Goal: Navigation & Orientation: Understand site structure

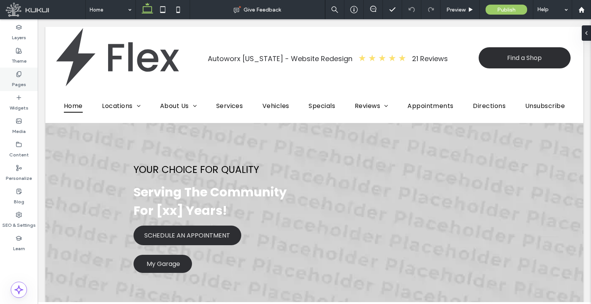
drag, startPoint x: 0, startPoint y: 0, endPoint x: 20, endPoint y: 78, distance: 80.6
click at [20, 78] on label "Pages" at bounding box center [19, 82] width 14 height 11
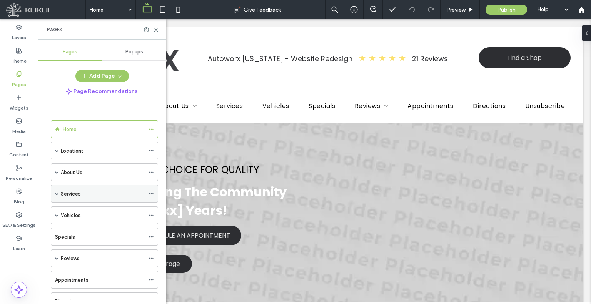
click at [56, 192] on span at bounding box center [57, 194] width 4 height 4
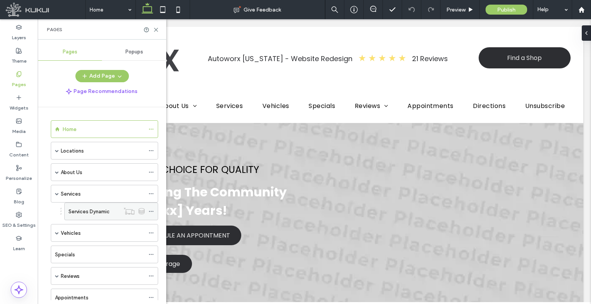
click at [97, 209] on label "Services Dynamic" at bounding box center [88, 211] width 41 height 13
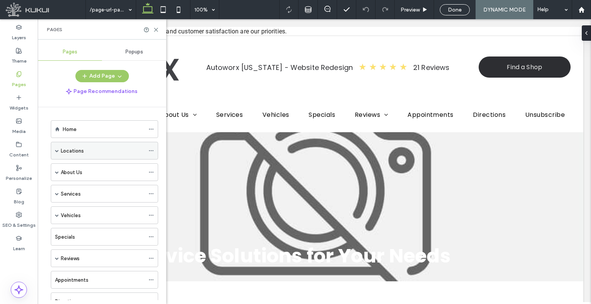
click at [56, 150] on span at bounding box center [57, 151] width 4 height 4
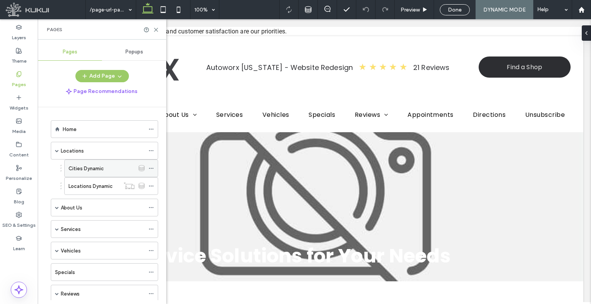
click at [98, 166] on label "Cities Dynamic" at bounding box center [85, 168] width 35 height 13
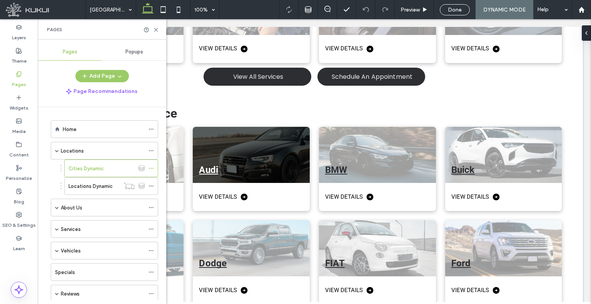
scroll to position [1077, 0]
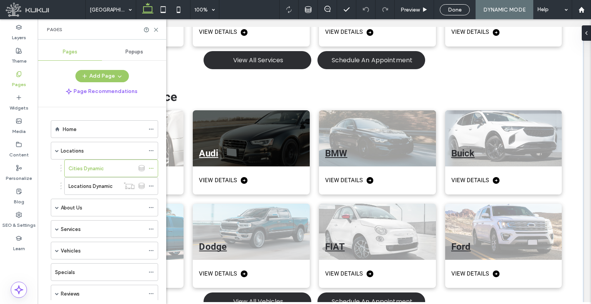
click at [269, 121] on div at bounding box center [251, 138] width 117 height 56
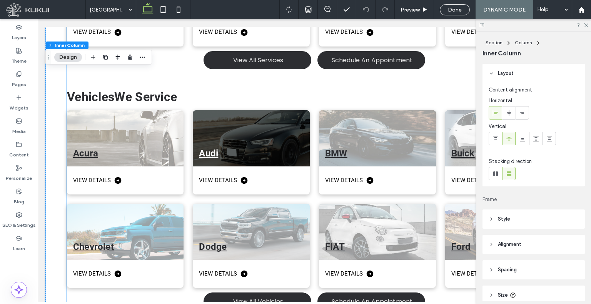
click at [218, 122] on div at bounding box center [251, 138] width 117 height 56
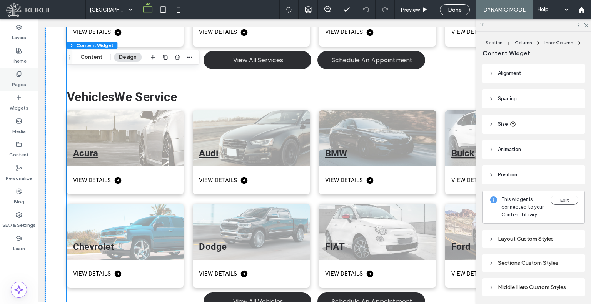
click at [17, 76] on use at bounding box center [19, 74] width 4 height 5
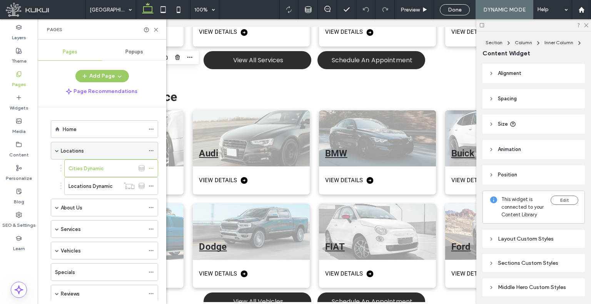
click at [57, 150] on span at bounding box center [57, 151] width 4 height 4
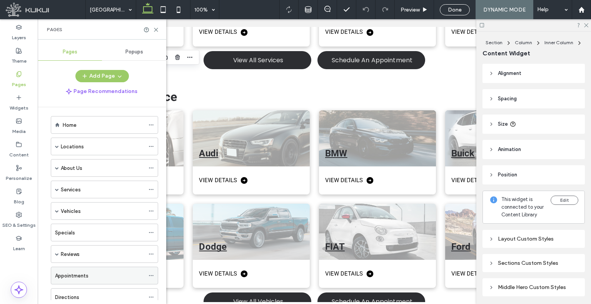
scroll to position [0, 0]
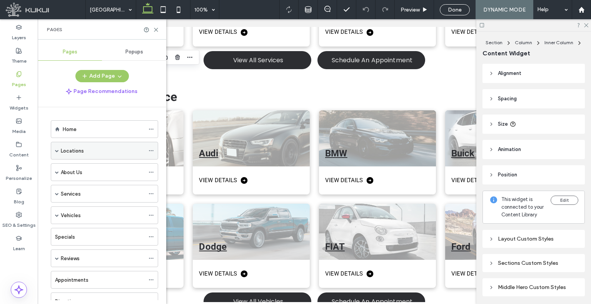
click at [55, 149] on span at bounding box center [57, 151] width 4 height 4
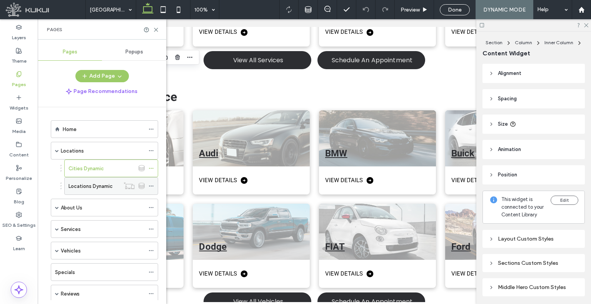
click at [104, 187] on label "Locations Dynamic" at bounding box center [90, 186] width 44 height 13
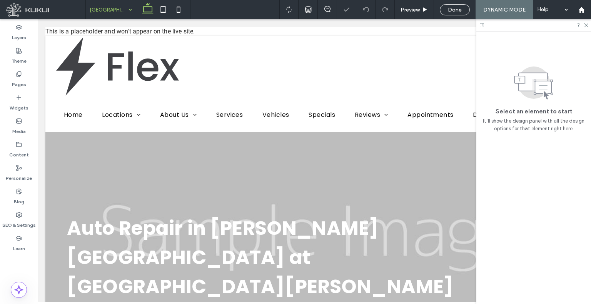
click at [120, 10] on input at bounding box center [109, 9] width 38 height 19
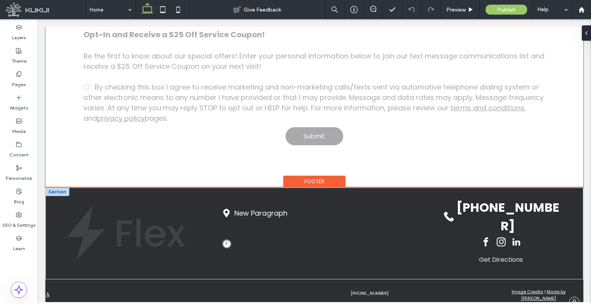
scroll to position [657, 0]
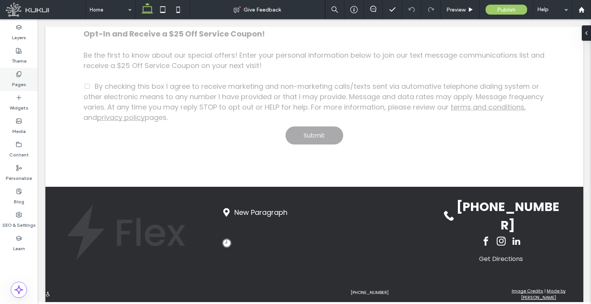
click at [17, 77] on use at bounding box center [19, 74] width 4 height 5
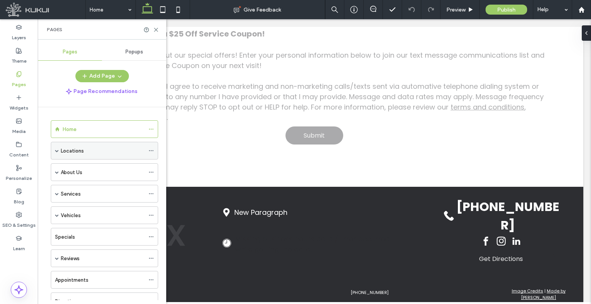
click at [56, 150] on span at bounding box center [57, 151] width 4 height 4
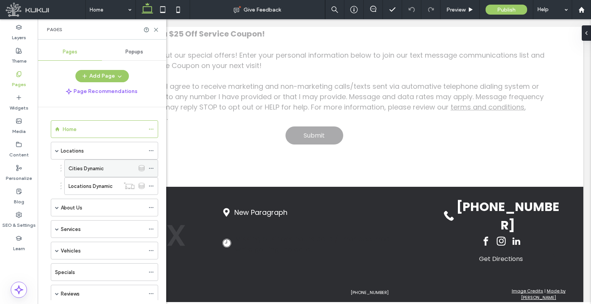
click at [91, 166] on label "Cities Dynamic" at bounding box center [85, 168] width 35 height 13
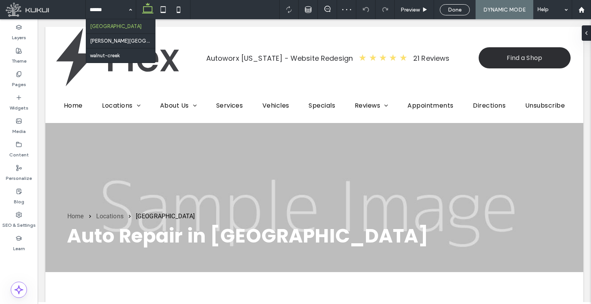
click at [102, 12] on input at bounding box center [109, 9] width 38 height 19
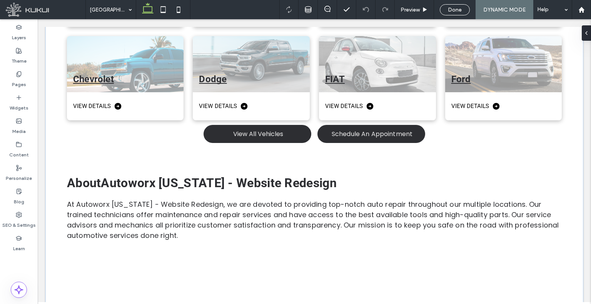
scroll to position [1130, 0]
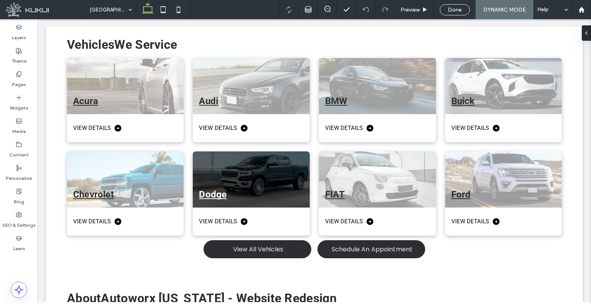
click at [270, 152] on div at bounding box center [251, 180] width 117 height 56
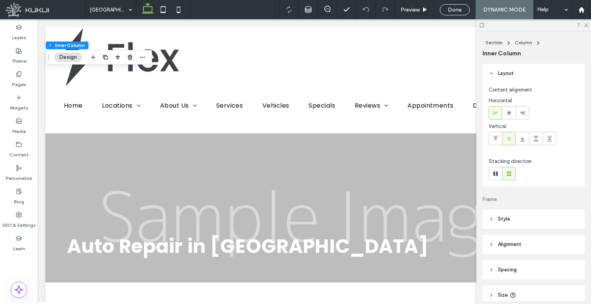
scroll to position [0, 0]
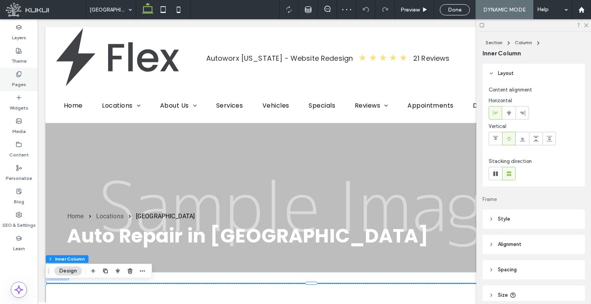
click at [25, 82] on label "Pages" at bounding box center [19, 82] width 14 height 11
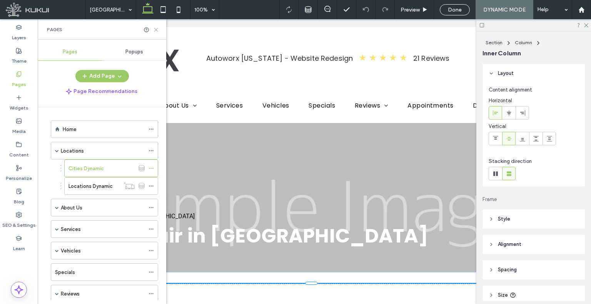
drag, startPoint x: 154, startPoint y: 30, endPoint x: 115, endPoint y: 11, distance: 43.4
click at [154, 30] on icon at bounding box center [156, 30] width 6 height 6
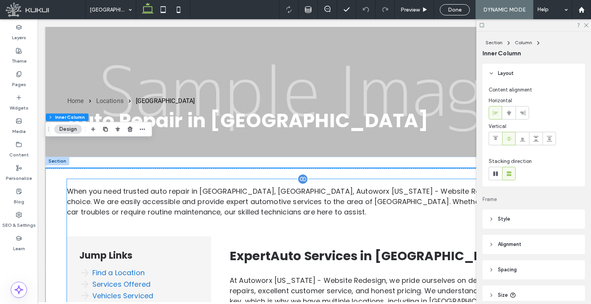
scroll to position [115, 0]
